Goal: Transaction & Acquisition: Purchase product/service

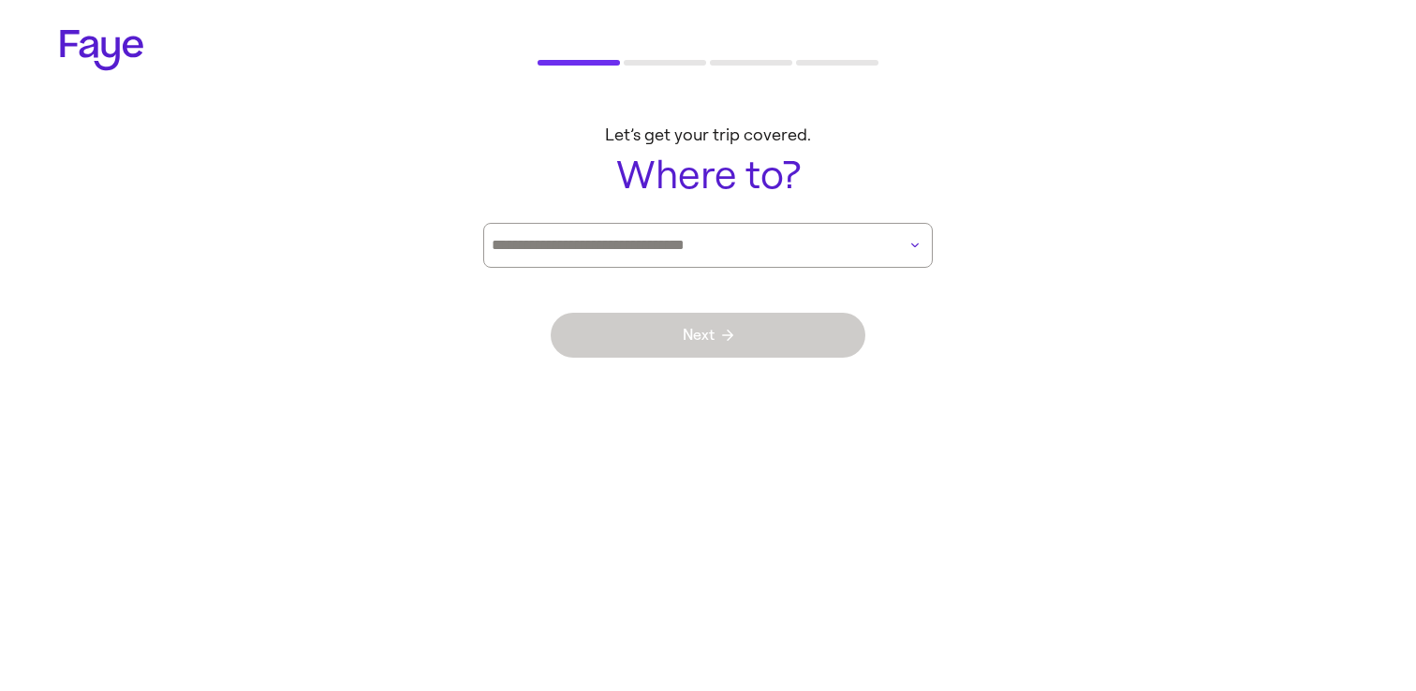
click at [711, 244] on input at bounding box center [682, 245] width 380 height 16
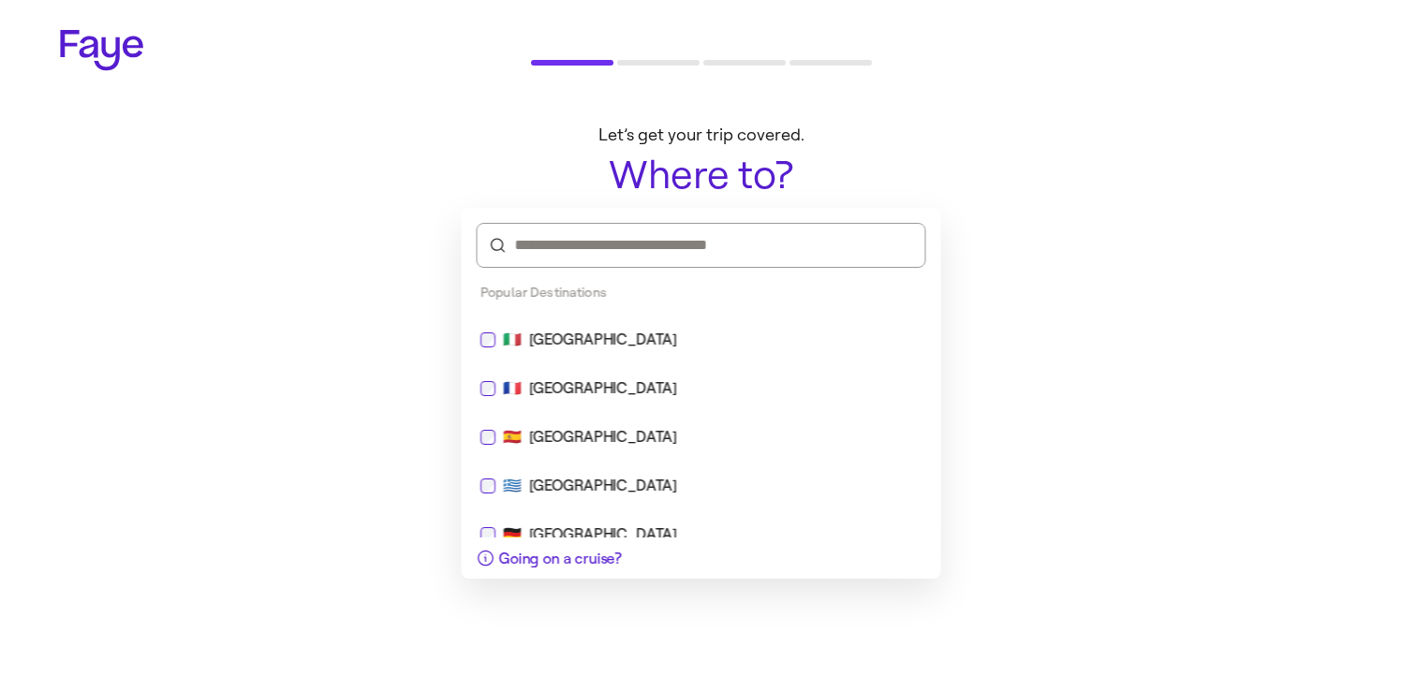
click at [699, 263] on div at bounding box center [702, 245] width 450 height 45
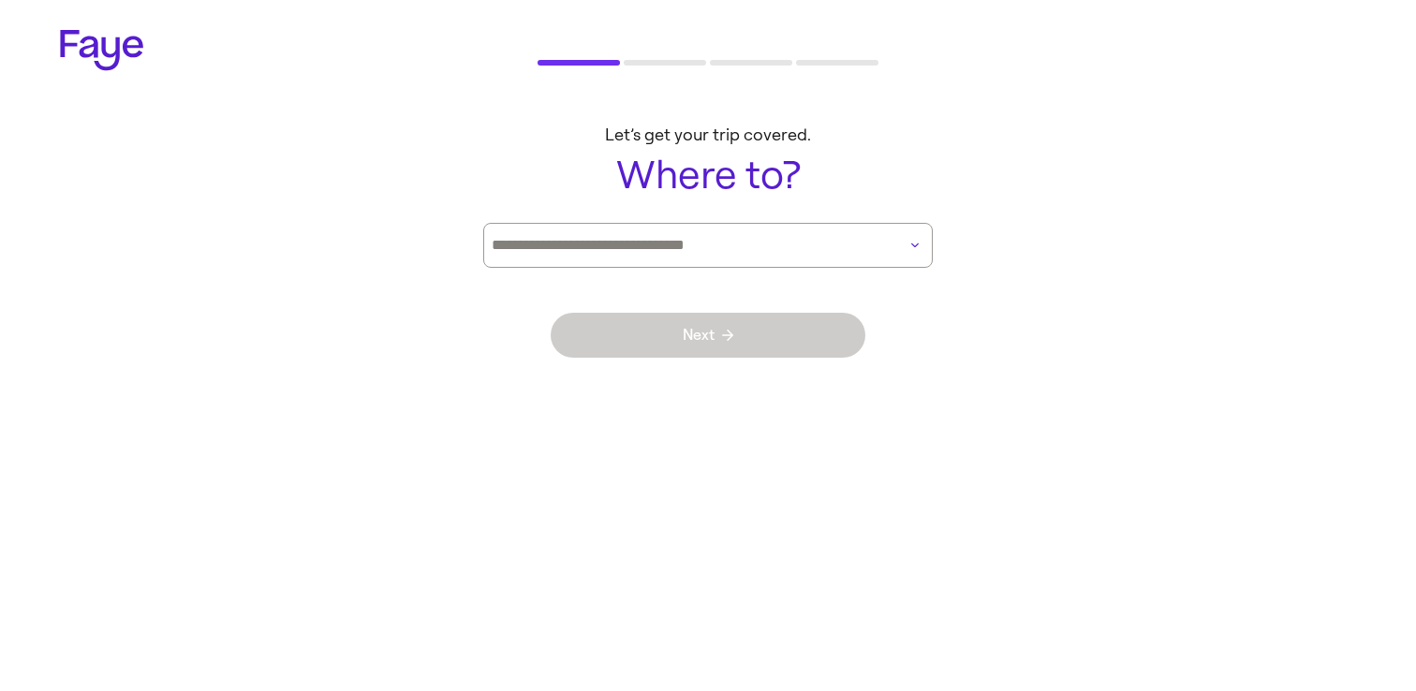
click at [266, 218] on main "Let’s get your trip covered. Where to? Next" at bounding box center [708, 257] width 1349 height 292
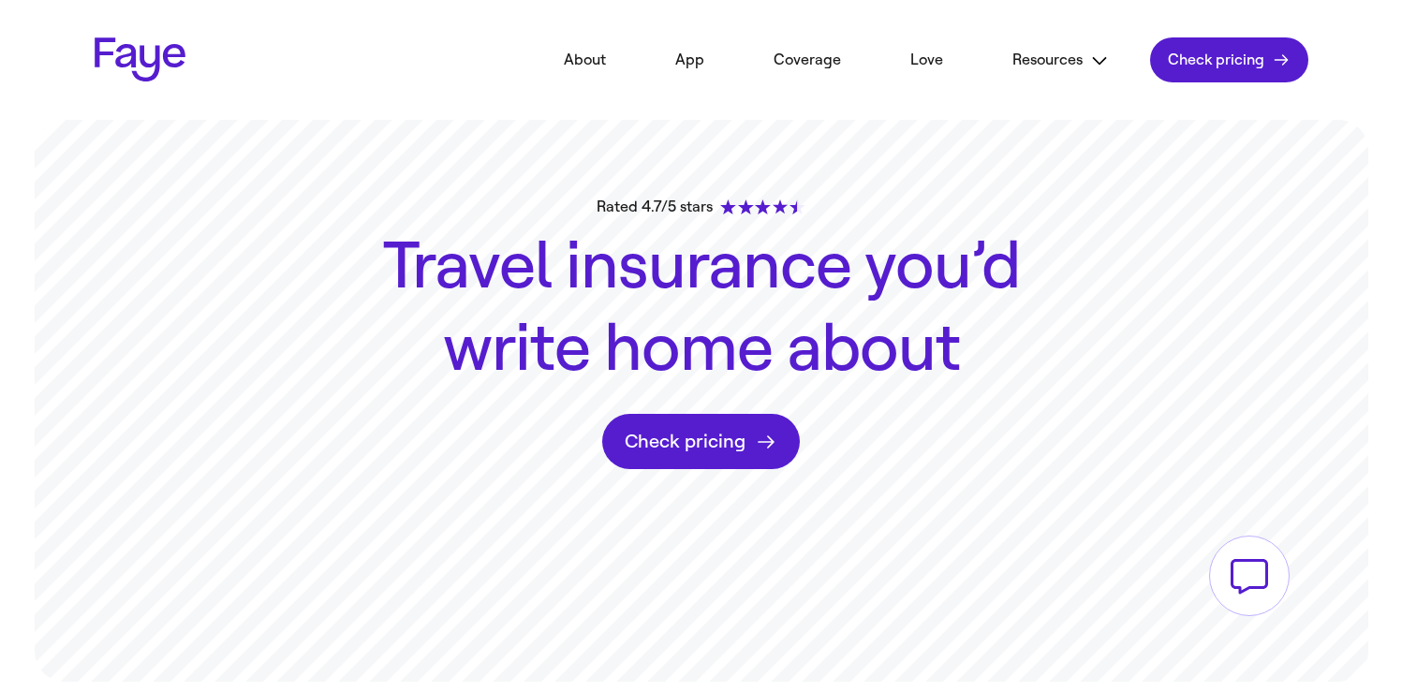
drag, startPoint x: 790, startPoint y: 137, endPoint x: 1021, endPoint y: 495, distance: 425.5
click at [1017, 495] on div "Rated 4.7/5 stars Travel insurance you’d write home about Check pricing" at bounding box center [701, 401] width 1349 height 562
click at [787, 392] on div "Rated 4.7/5 stars Travel insurance you’d write home about Check pricing" at bounding box center [701, 401] width 1349 height 562
click at [682, 208] on div "Rated 4.7/5 stars" at bounding box center [701, 207] width 208 height 22
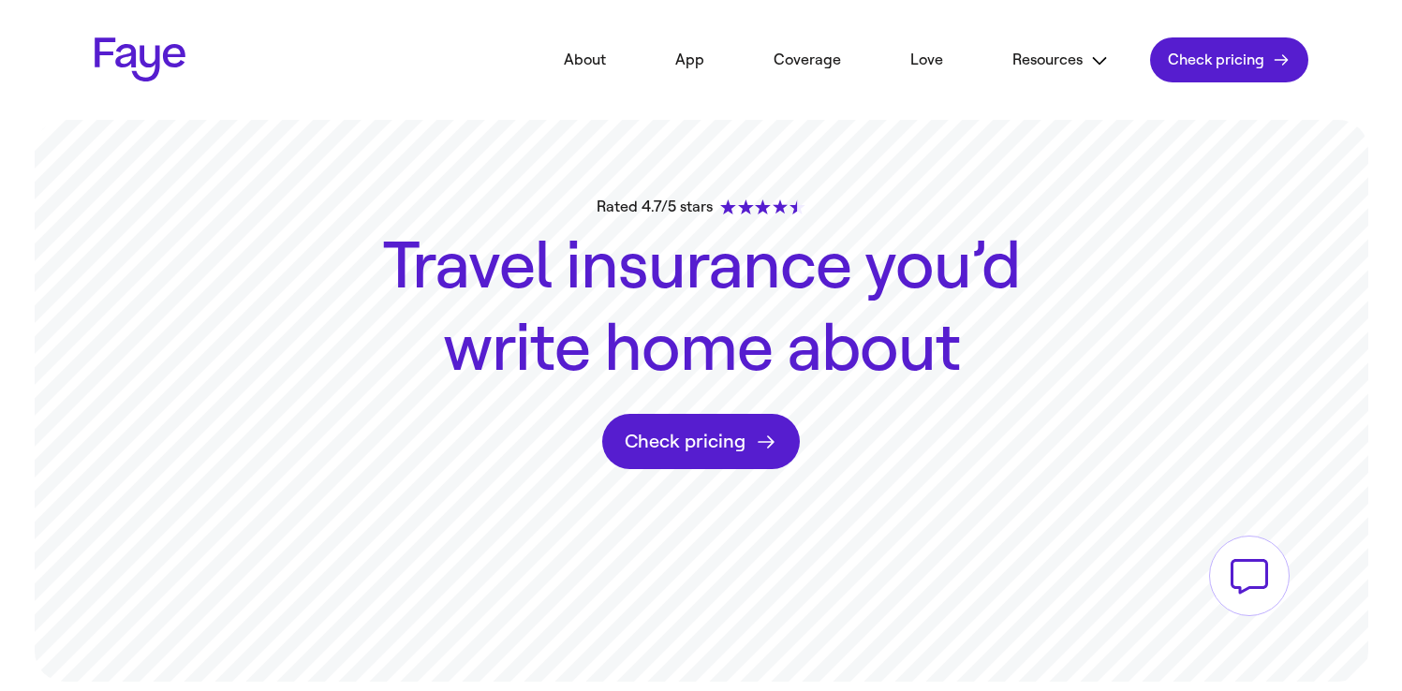
click at [682, 208] on div "Rated 4.7/5 stars" at bounding box center [701, 207] width 208 height 22
click at [571, 215] on div "Rated 4.7/5 stars Travel insurance you’d write home about Check pricing" at bounding box center [701, 401] width 1349 height 562
click at [316, 142] on div "Rated 4.7/5 stars Travel insurance you’d write home about Check pricing" at bounding box center [701, 401] width 1349 height 562
click at [308, 192] on div "Rated 4.7/5 stars Travel insurance you’d write home about Check pricing" at bounding box center [701, 401] width 1349 height 562
click at [615, 121] on div "Rated 4.7/5 stars Travel insurance you’d write home about Check pricing" at bounding box center [701, 401] width 1349 height 562
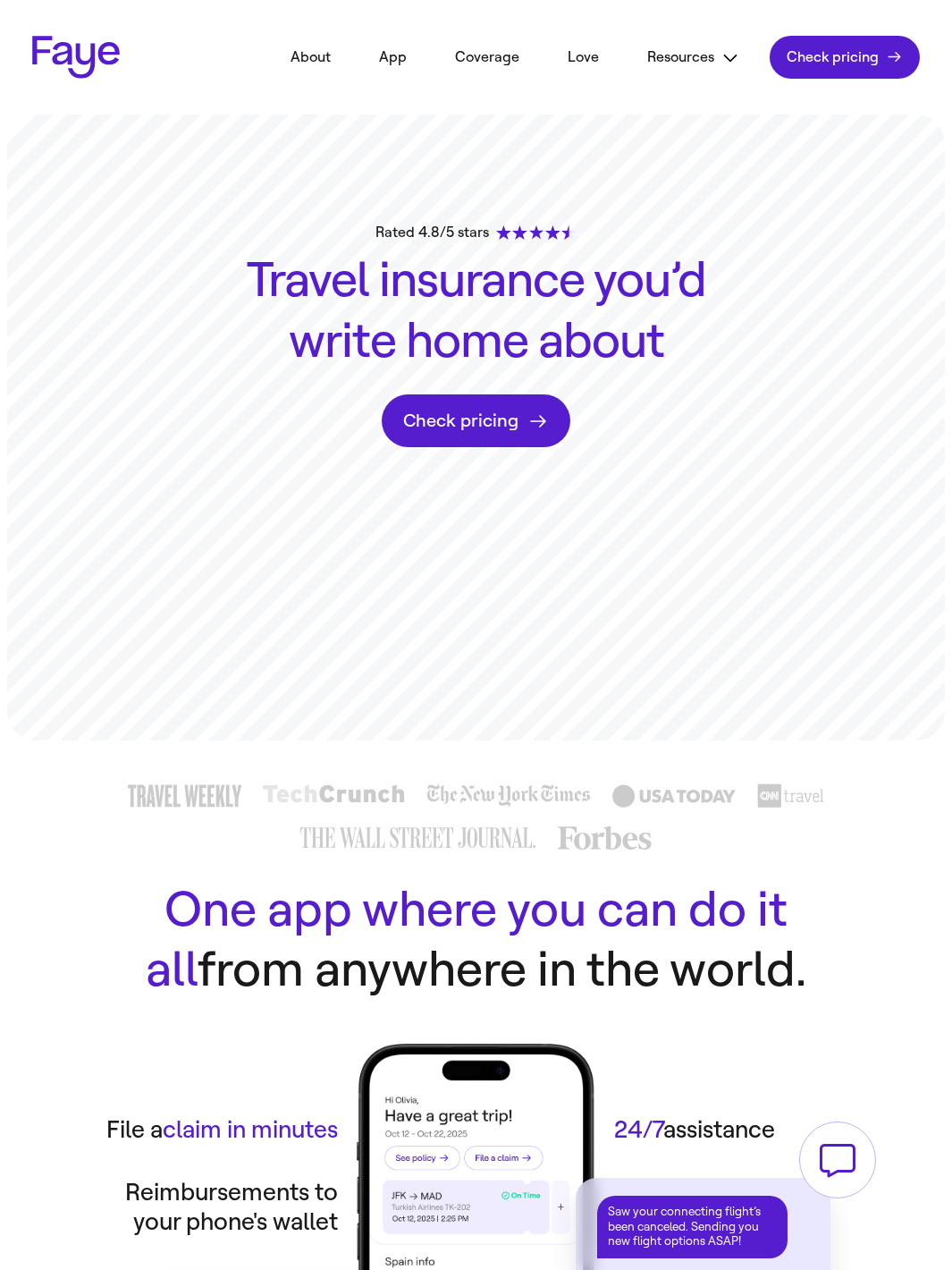
click at [467, 275] on h1 "Travel insurance you’d write home about" at bounding box center [476, 310] width 476 height 120
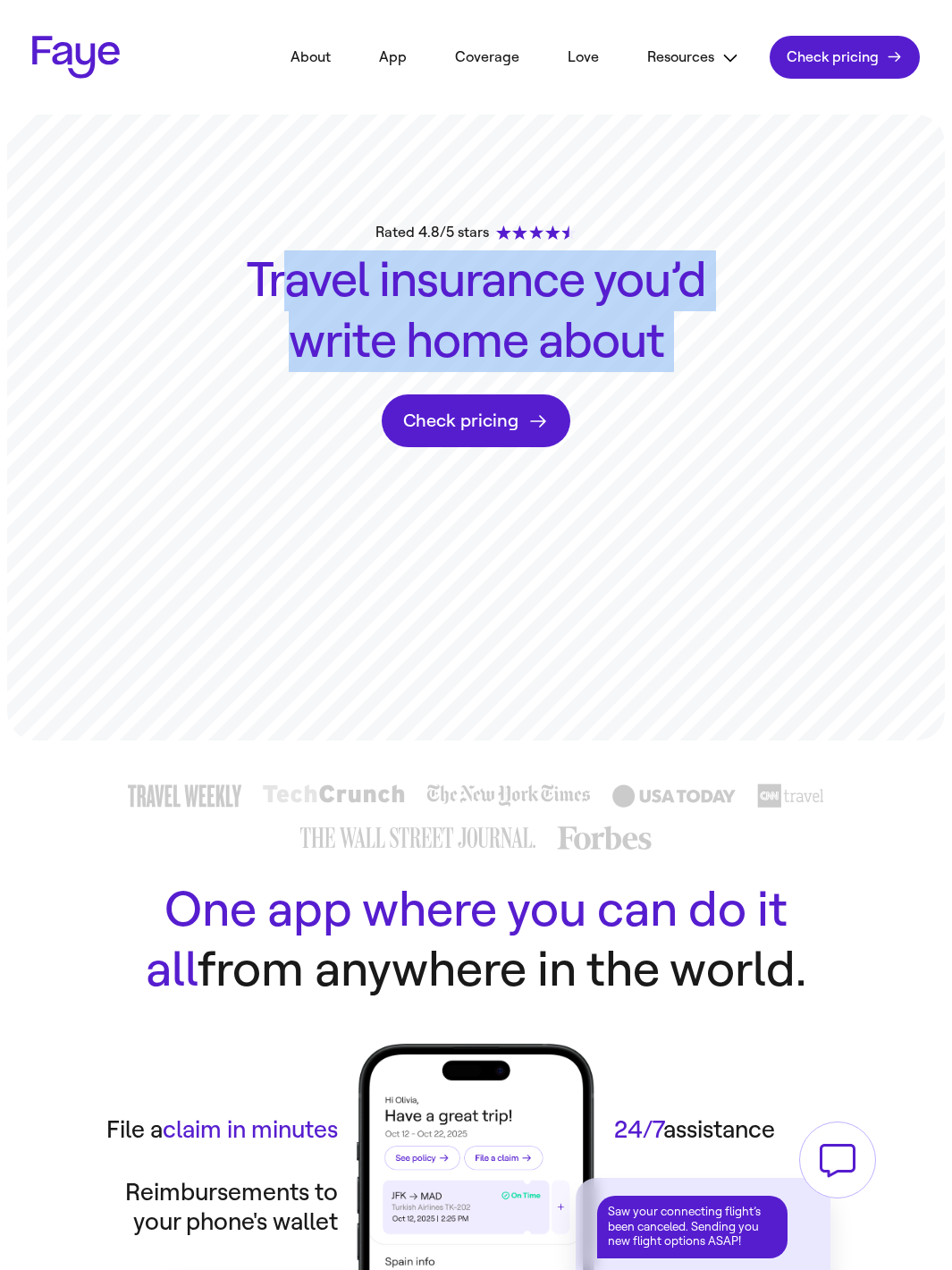
click at [467, 275] on h1 "Travel insurance you’d write home about" at bounding box center [476, 310] width 476 height 120
click at [656, 309] on h1 "Travel insurance you’d write home about" at bounding box center [476, 310] width 476 height 120
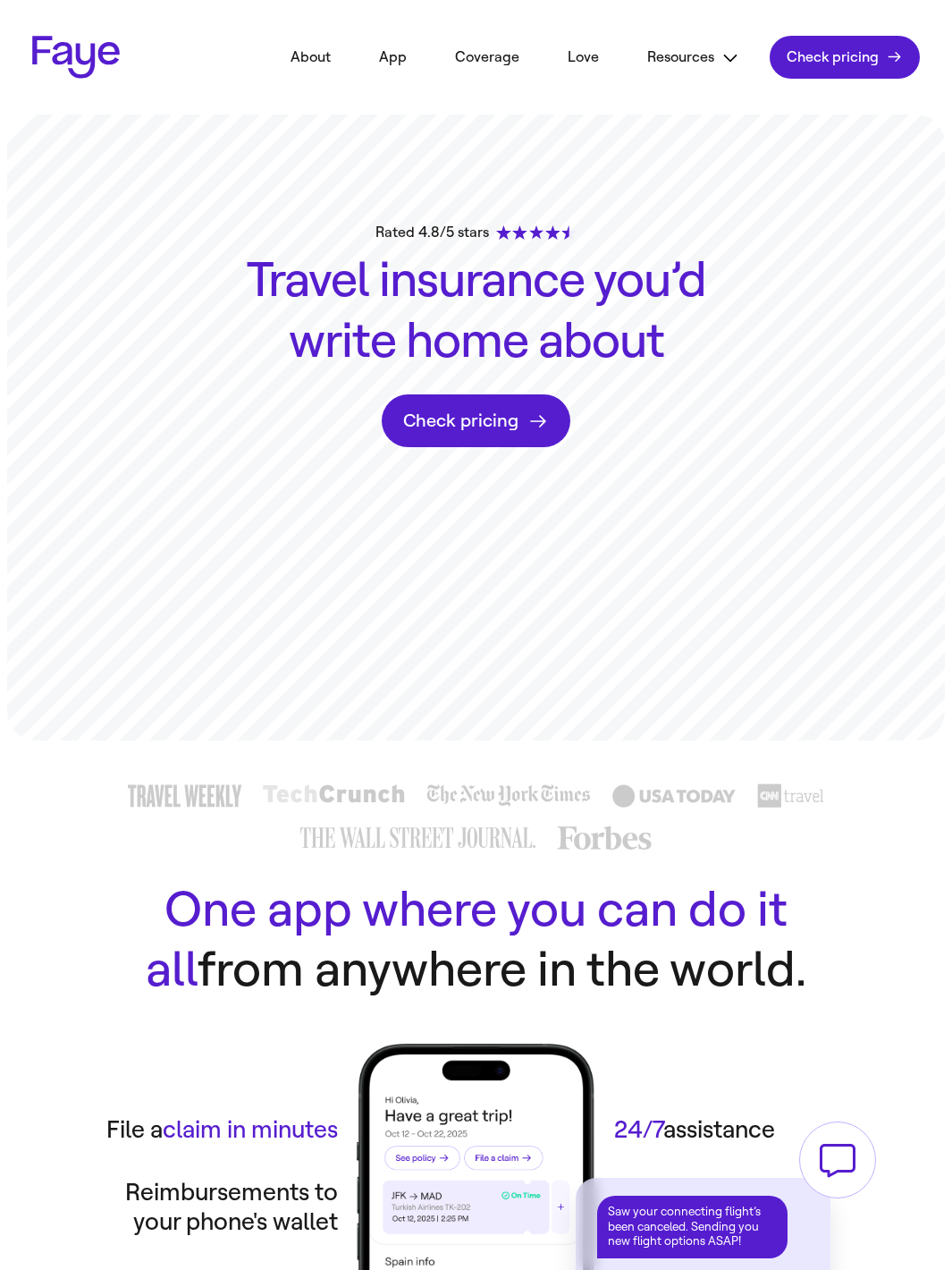
click at [692, 315] on h1 "Travel insurance you’d write home about" at bounding box center [476, 310] width 476 height 120
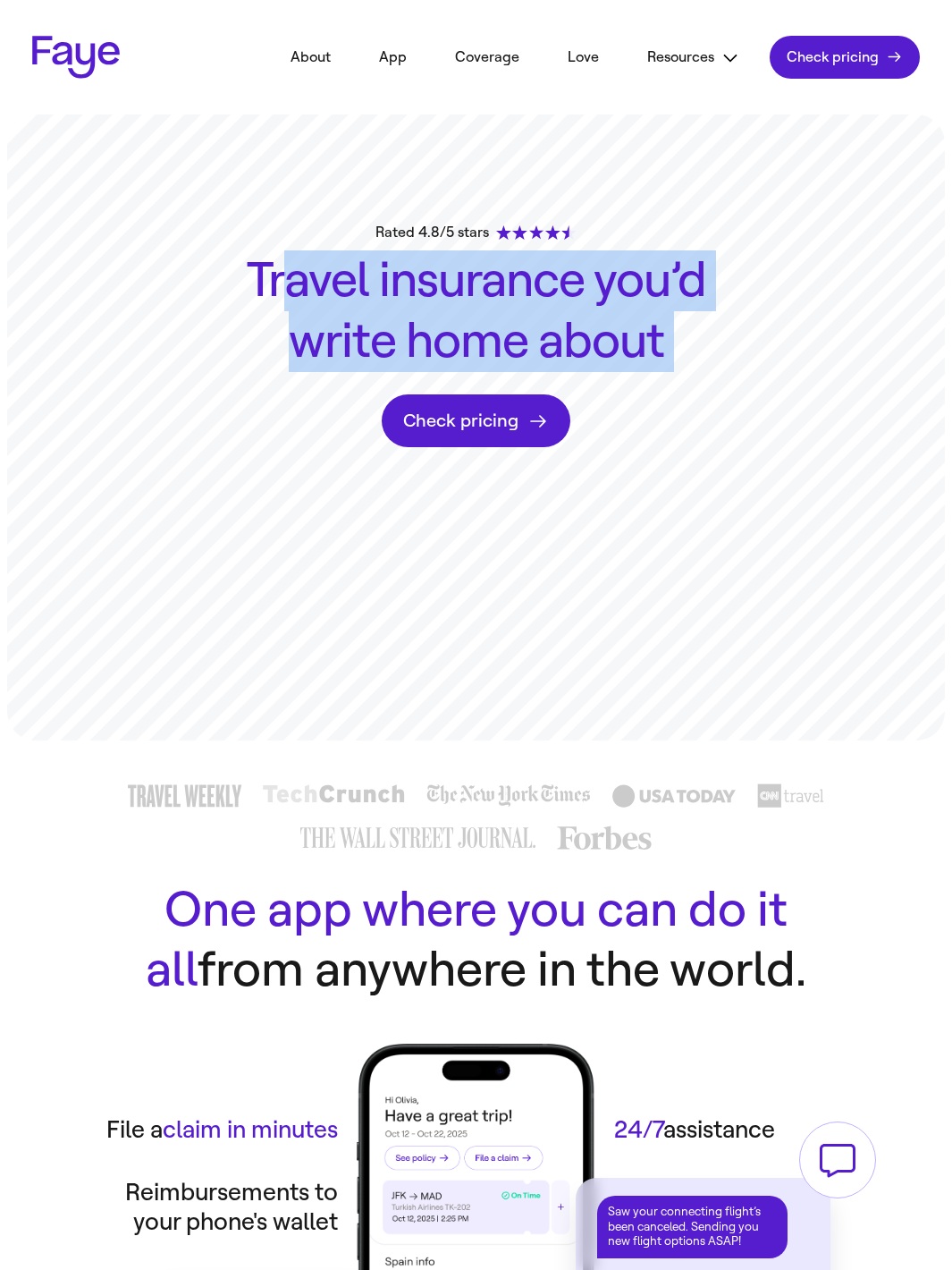
click at [692, 315] on h1 "Travel insurance you’d write home about" at bounding box center [476, 310] width 476 height 120
click at [497, 286] on h1 "Travel insurance you’d write home about" at bounding box center [476, 310] width 476 height 120
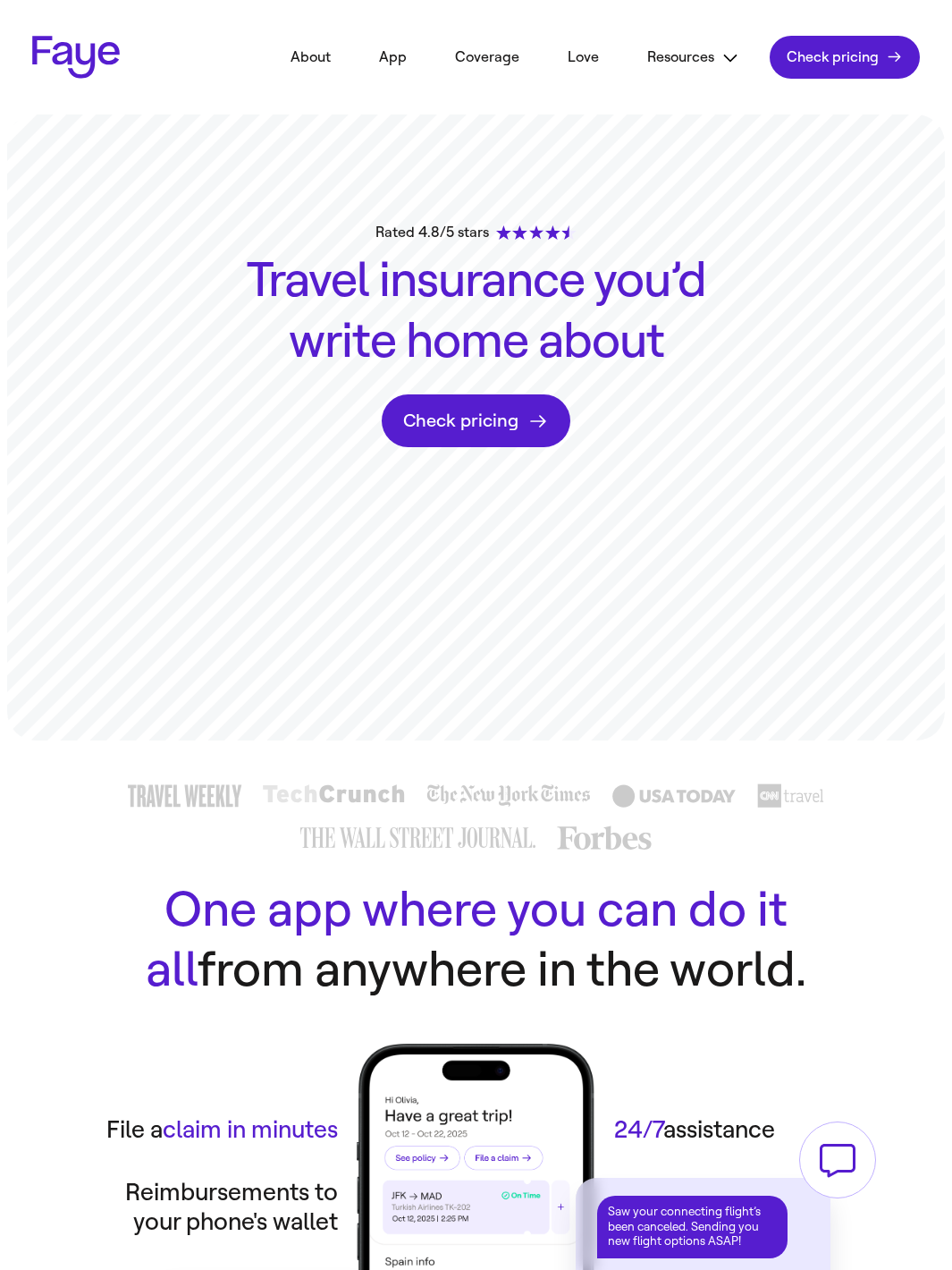
click at [458, 235] on div "Rated 4.8/5 stars" at bounding box center [476, 232] width 201 height 21
click at [495, 257] on h1 "Travel insurance you’d write home about" at bounding box center [476, 310] width 476 height 120
